Goal: Consume media (video, audio)

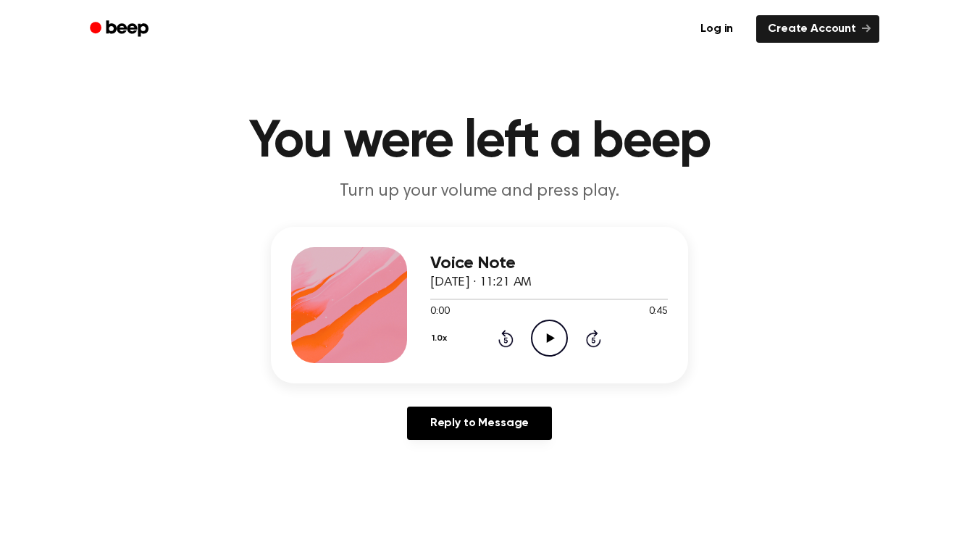
click at [546, 333] on icon "Play Audio" at bounding box center [549, 337] width 37 height 37
click at [558, 337] on icon "Pause Audio" at bounding box center [549, 337] width 37 height 37
click at [558, 337] on icon "Play Audio" at bounding box center [549, 337] width 37 height 37
click at [505, 340] on icon "Rewind 5 seconds" at bounding box center [506, 338] width 16 height 19
click at [432, 301] on div at bounding box center [549, 299] width 238 height 12
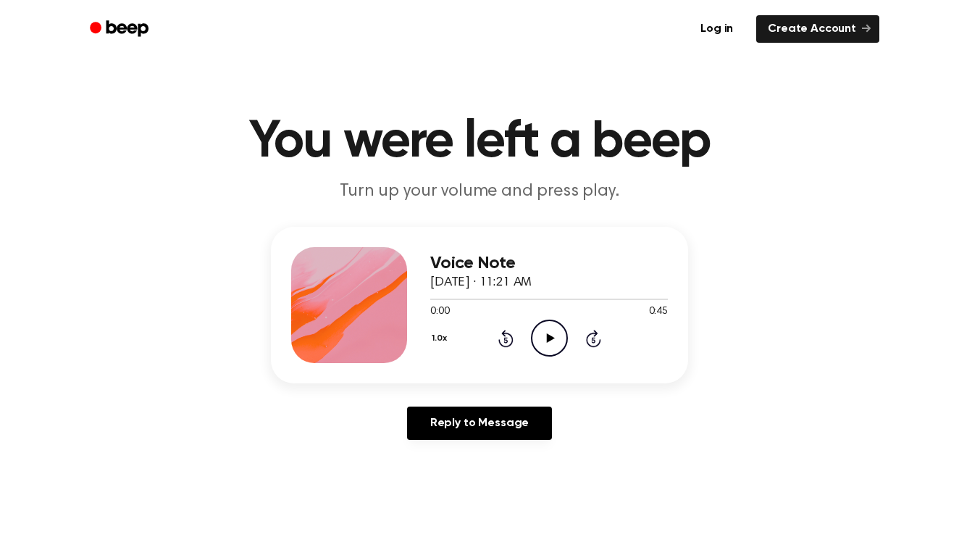
click at [543, 340] on icon "Play Audio" at bounding box center [549, 337] width 37 height 37
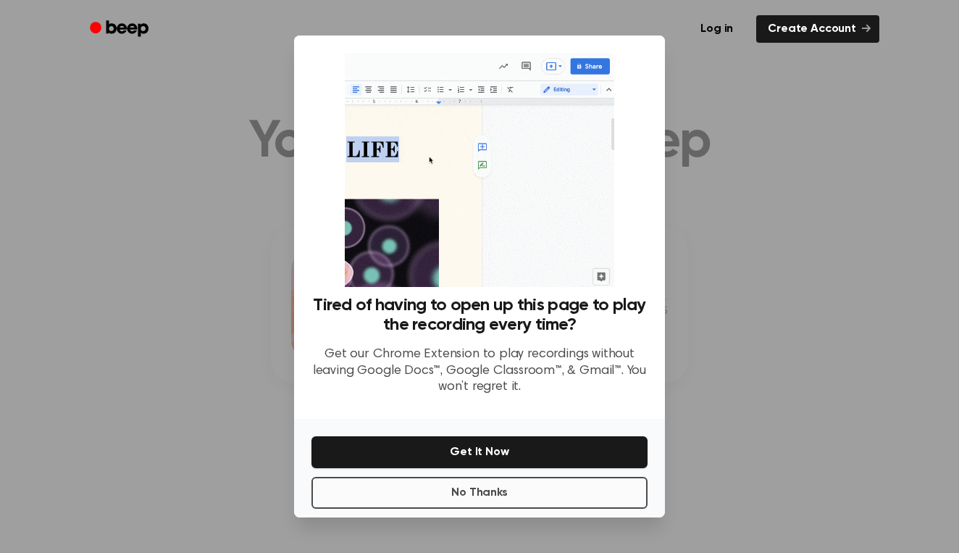
click at [498, 490] on button "No Thanks" at bounding box center [479, 493] width 336 height 32
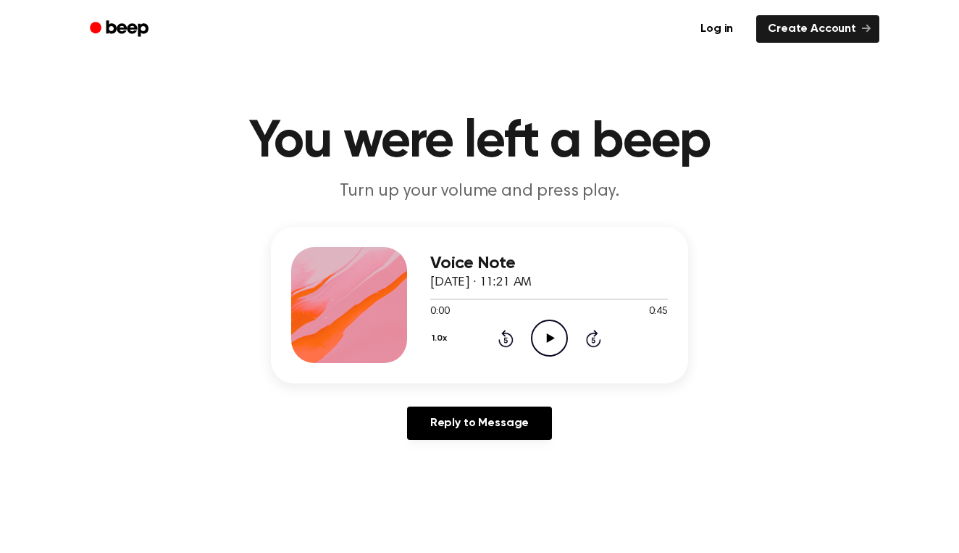
click at [550, 331] on icon "Play Audio" at bounding box center [549, 337] width 37 height 37
drag, startPoint x: 830, startPoint y: 11, endPoint x: 526, endPoint y: 43, distance: 305.1
click at [526, 43] on ul "Log in Create Account" at bounding box center [526, 28] width 706 height 33
click at [433, 298] on div at bounding box center [505, 298] width 151 height 1
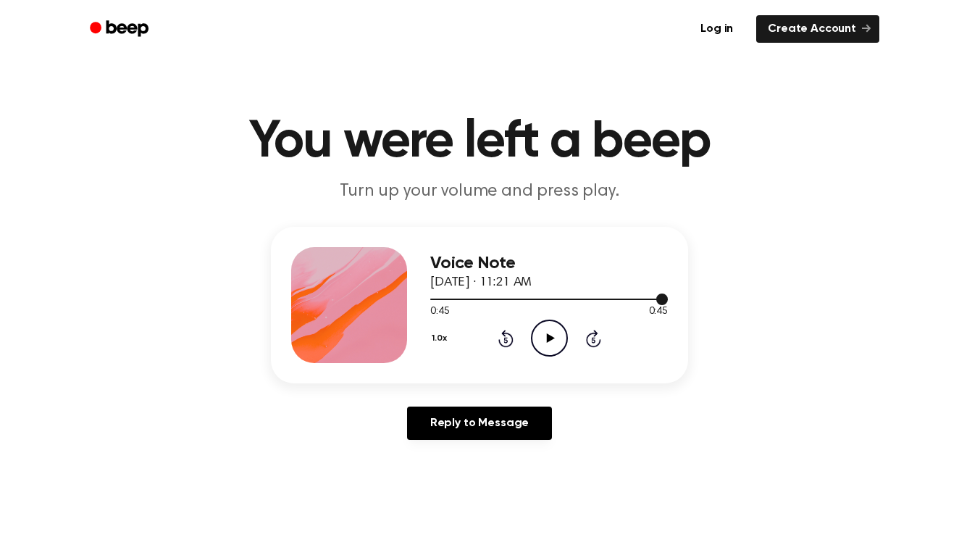
click at [434, 303] on div at bounding box center [549, 299] width 238 height 12
click at [547, 345] on icon "Play Audio" at bounding box center [549, 337] width 37 height 37
click at [550, 331] on icon "Pause Audio" at bounding box center [549, 337] width 37 height 37
click at [547, 328] on icon "Play Audio" at bounding box center [549, 337] width 37 height 37
click at [433, 301] on div at bounding box center [549, 299] width 238 height 12
